Goal: Transaction & Acquisition: Subscribe to service/newsletter

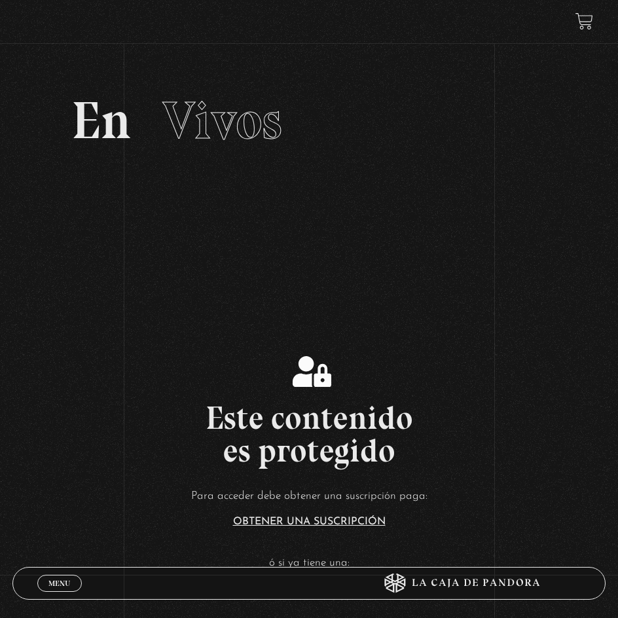
click at [63, 577] on link "Menu Cerrar" at bounding box center [59, 583] width 45 height 17
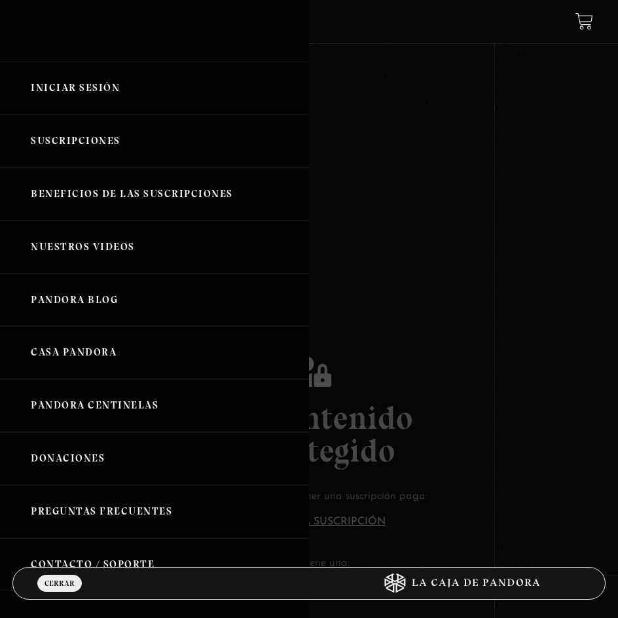
click at [81, 90] on link "Iniciar Sesión" at bounding box center [154, 88] width 309 height 53
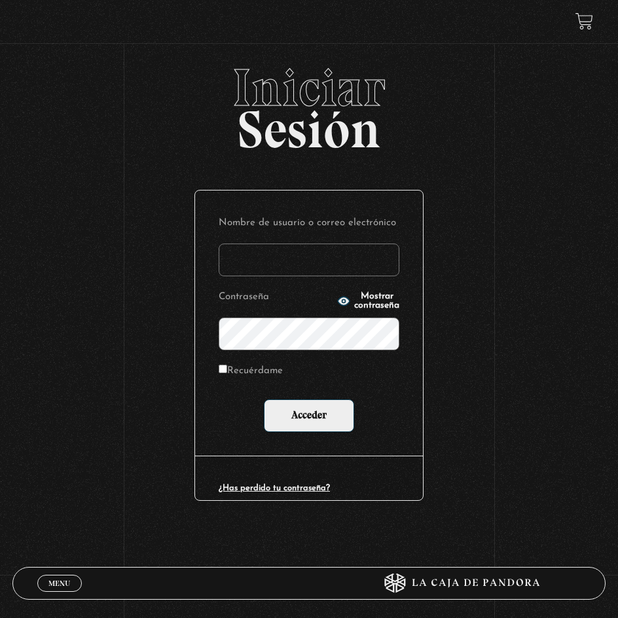
click at [336, 265] on input "Nombre de usuario o correo electrónico" at bounding box center [309, 260] width 181 height 33
type input "keilyn.guadamuz@gmail.com"
click at [284, 350] on form "Nombre de usuario o correo electrónico keilyn.guadamuz@gmail.com Contraseña Mos…" at bounding box center [309, 322] width 181 height 217
click at [264, 399] on input "Acceder" at bounding box center [309, 415] width 90 height 33
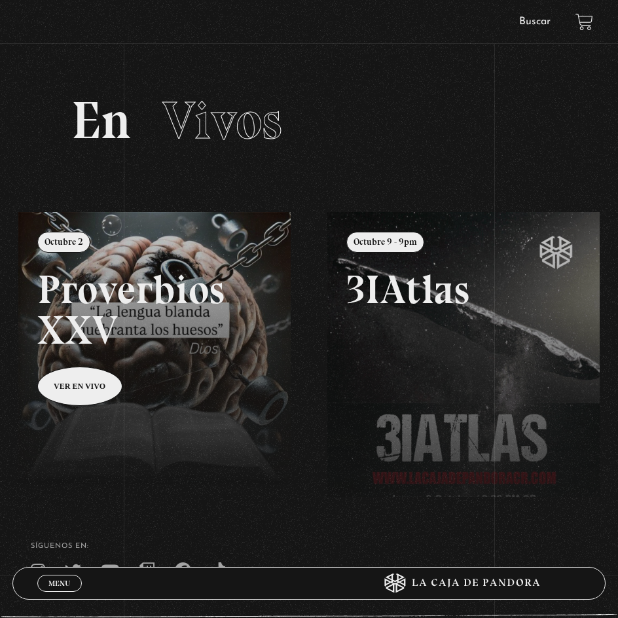
click at [105, 323] on link at bounding box center [327, 521] width 618 height 618
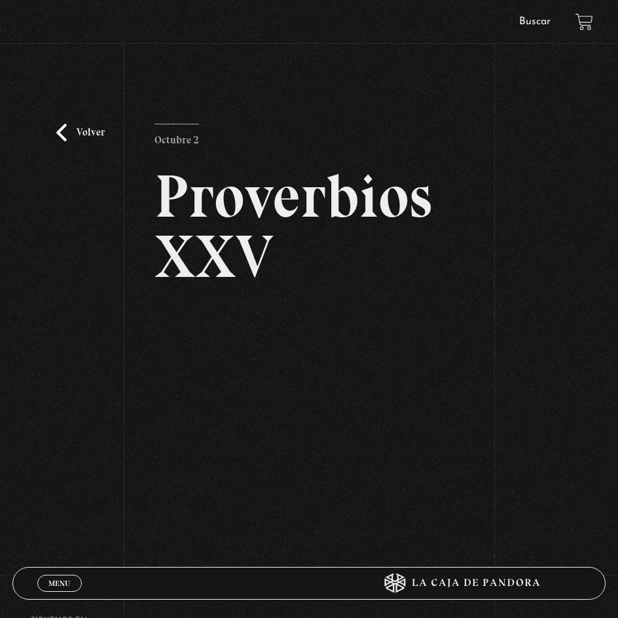
click at [551, 195] on div "Volver Octubre 2 Proverbios XXV" at bounding box center [309, 300] width 618 height 476
click at [570, 193] on div "Volver Octubre 2 Proverbios XXV" at bounding box center [309, 300] width 618 height 476
click at [545, 198] on div "Volver Octubre 2 Proverbios XXV" at bounding box center [309, 300] width 618 height 476
click at [589, 206] on div "Volver Octubre 2 Proverbios XXV" at bounding box center [309, 300] width 618 height 476
